Goal: Task Accomplishment & Management: Manage account settings

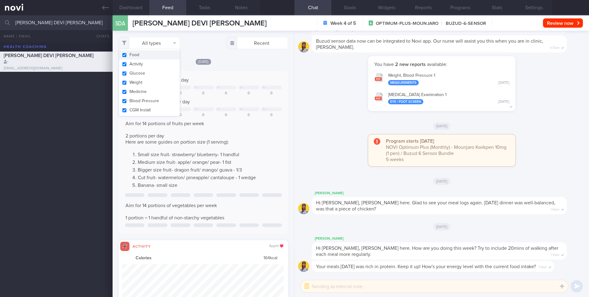
select select "8"
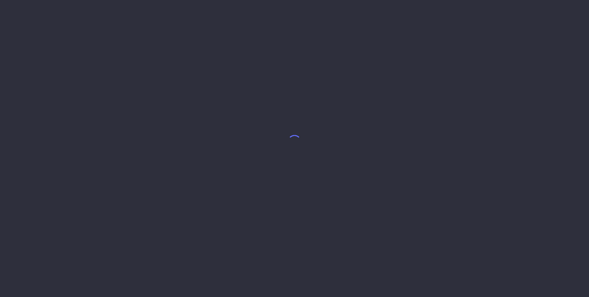
select select "7"
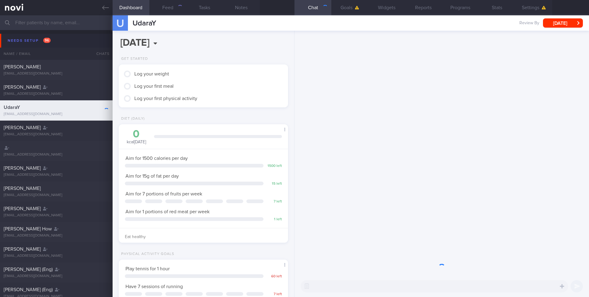
scroll to position [80, 161]
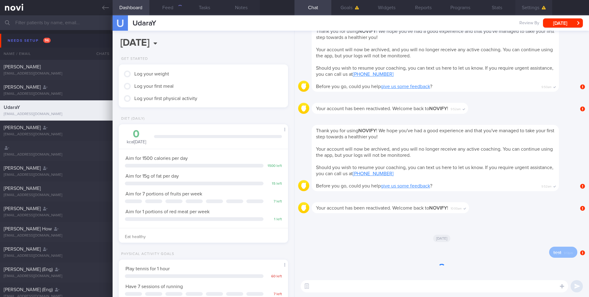
click at [526, 7] on button "Settings" at bounding box center [533, 7] width 37 height 15
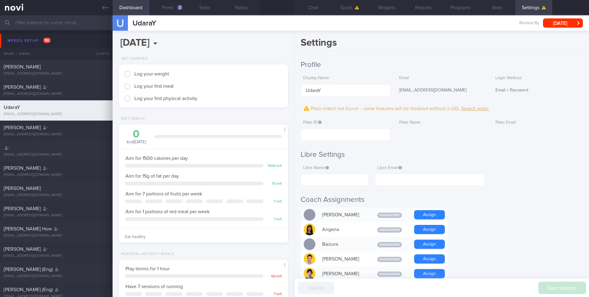
scroll to position [80, 161]
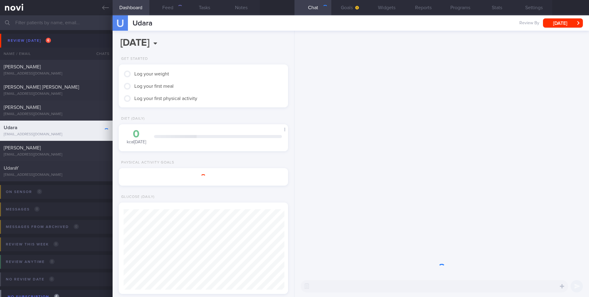
scroll to position [80, 161]
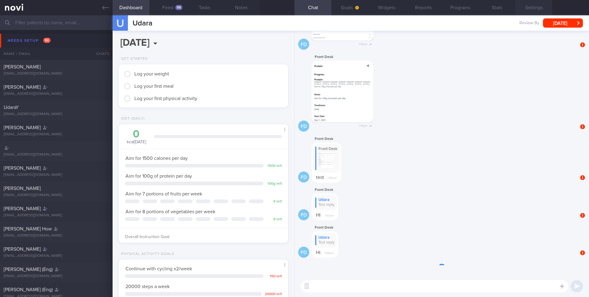
click at [533, 10] on button "Settings" at bounding box center [533, 7] width 37 height 15
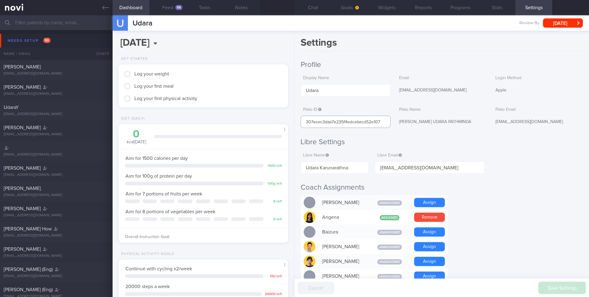
click at [345, 119] on input "307ecec3daa7e235f4edcebecd52e107" at bounding box center [345, 122] width 90 height 12
